Goal: Information Seeking & Learning: Find specific fact

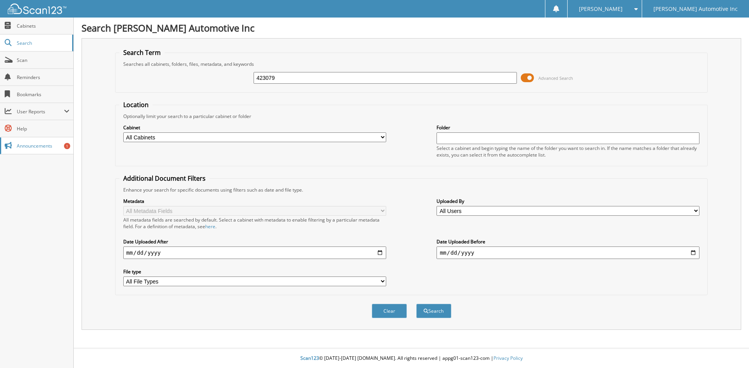
type input "423079"
click at [416, 304] on button "Search" at bounding box center [433, 311] width 35 height 14
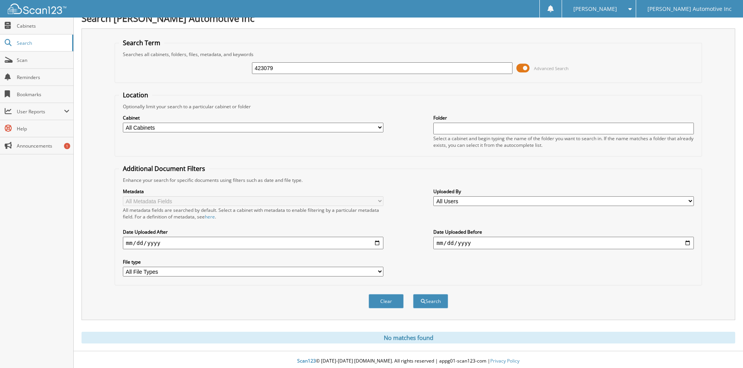
scroll to position [13, 0]
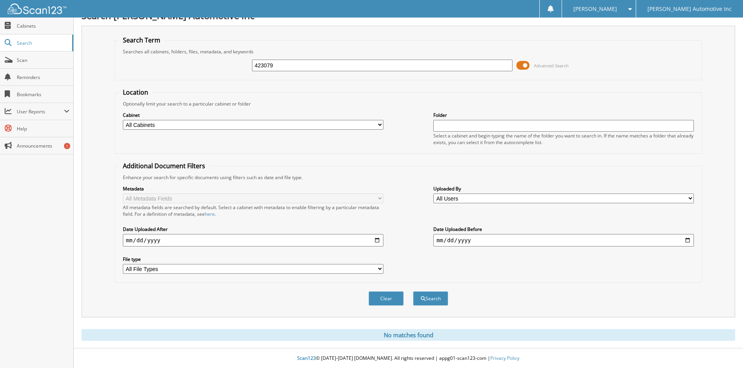
click at [304, 68] on input "423079" at bounding box center [382, 66] width 260 height 12
type input "421890"
click at [413, 292] on button "Search" at bounding box center [430, 299] width 35 height 14
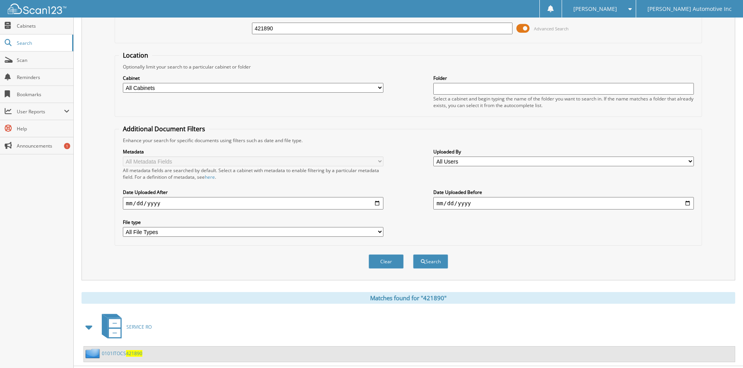
scroll to position [67, 0]
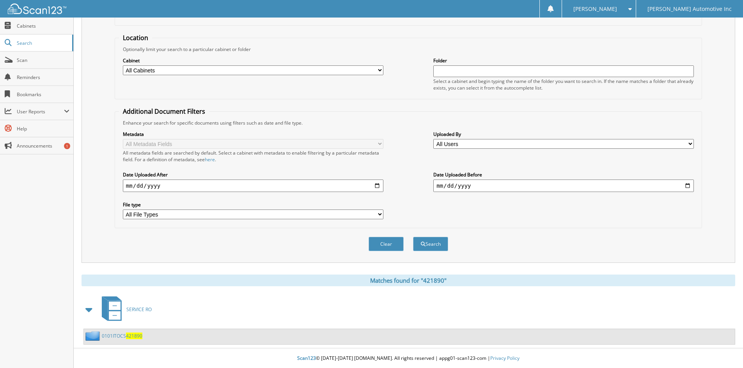
click at [126, 335] on span "421890" at bounding box center [134, 336] width 16 height 7
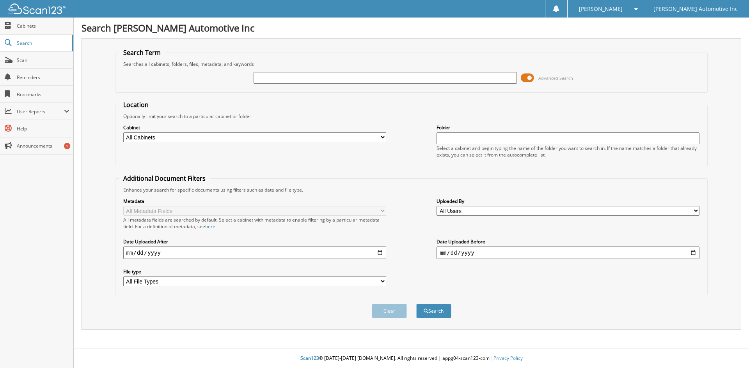
click at [292, 80] on input "text" at bounding box center [384, 78] width 263 height 12
type input "423079"
click at [416, 304] on button "Search" at bounding box center [433, 311] width 35 height 14
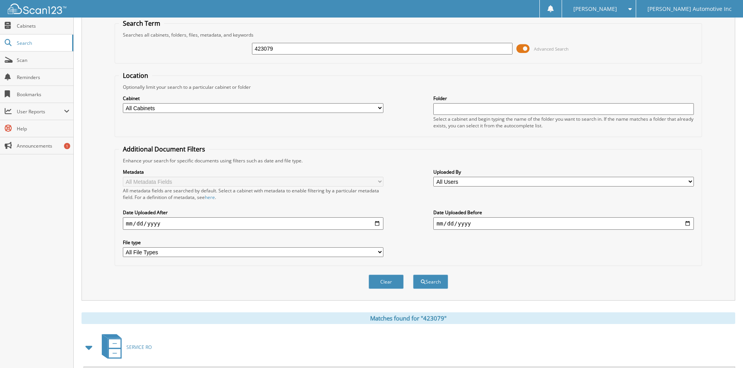
scroll to position [67, 0]
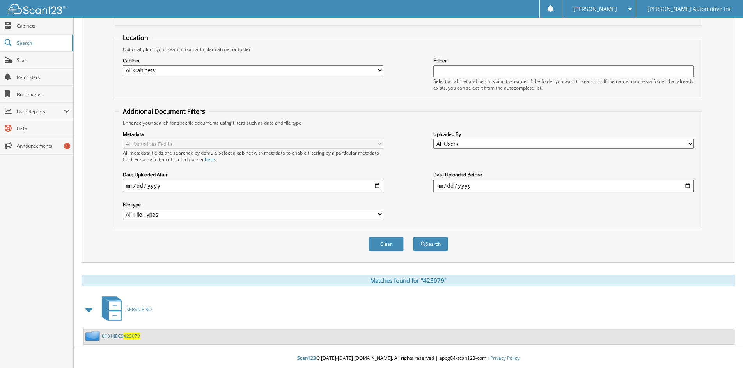
click at [133, 338] on span "423079" at bounding box center [132, 336] width 16 height 7
